Goal: Task Accomplishment & Management: Complete application form

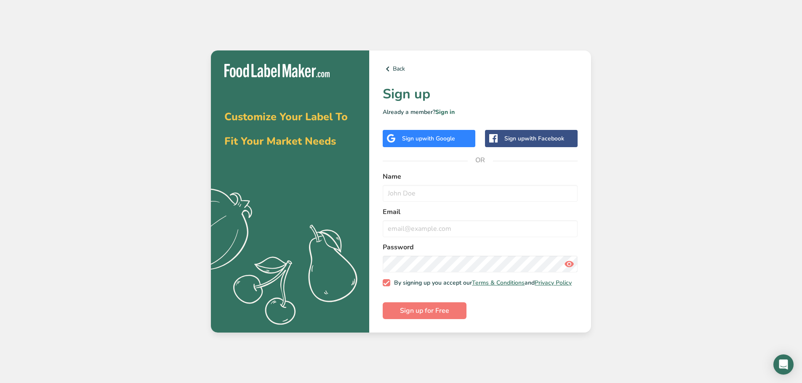
click at [435, 139] on span "with Google" at bounding box center [438, 139] width 33 height 8
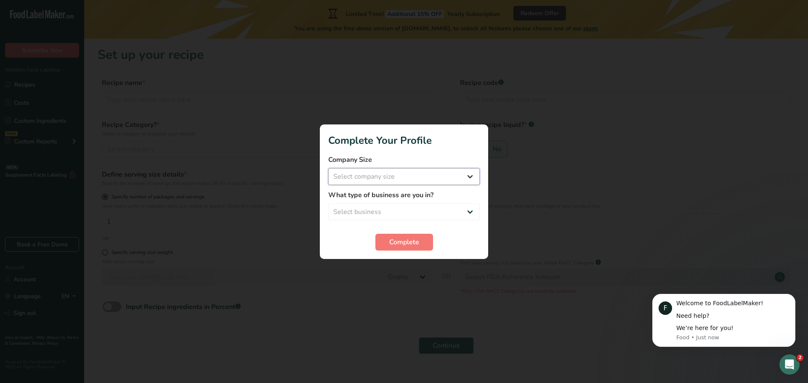
click at [441, 181] on select "Select company size Fewer than 10 Employees 10 to 50 Employees 51 to 500 Employ…" at bounding box center [404, 176] width 152 height 17
select select "1"
click at [328, 168] on select "Select company size Fewer than 10 Employees 10 to 50 Employees 51 to 500 Employ…" at bounding box center [404, 176] width 152 height 17
click at [408, 212] on select "Select business Packaged Food Manufacturer Restaurant & Cafe Bakery Meal Plans …" at bounding box center [404, 212] width 152 height 17
select select "8"
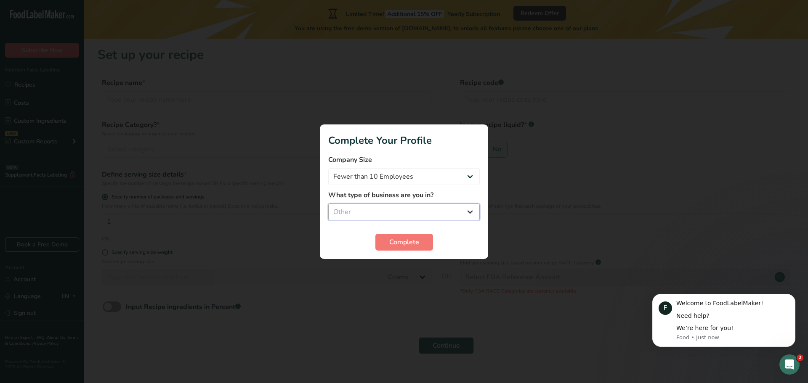
click at [328, 204] on select "Select business Packaged Food Manufacturer Restaurant & Cafe Bakery Meal Plans …" at bounding box center [404, 212] width 152 height 17
click at [400, 240] on span "Complete" at bounding box center [404, 242] width 30 height 10
